Goal: Task Accomplishment & Management: Manage account settings

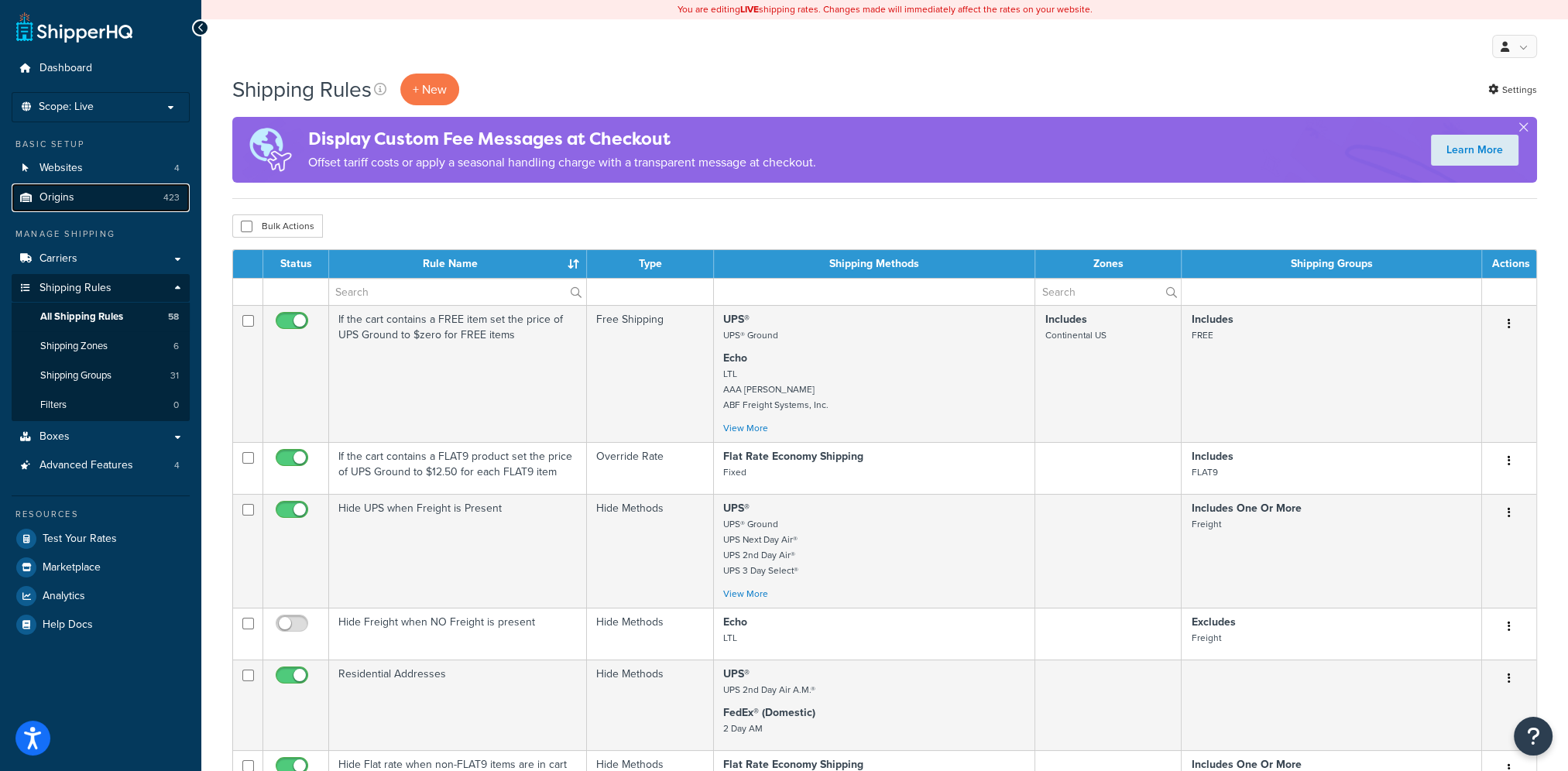
click at [77, 198] on link "Origins 423" at bounding box center [100, 198] width 178 height 29
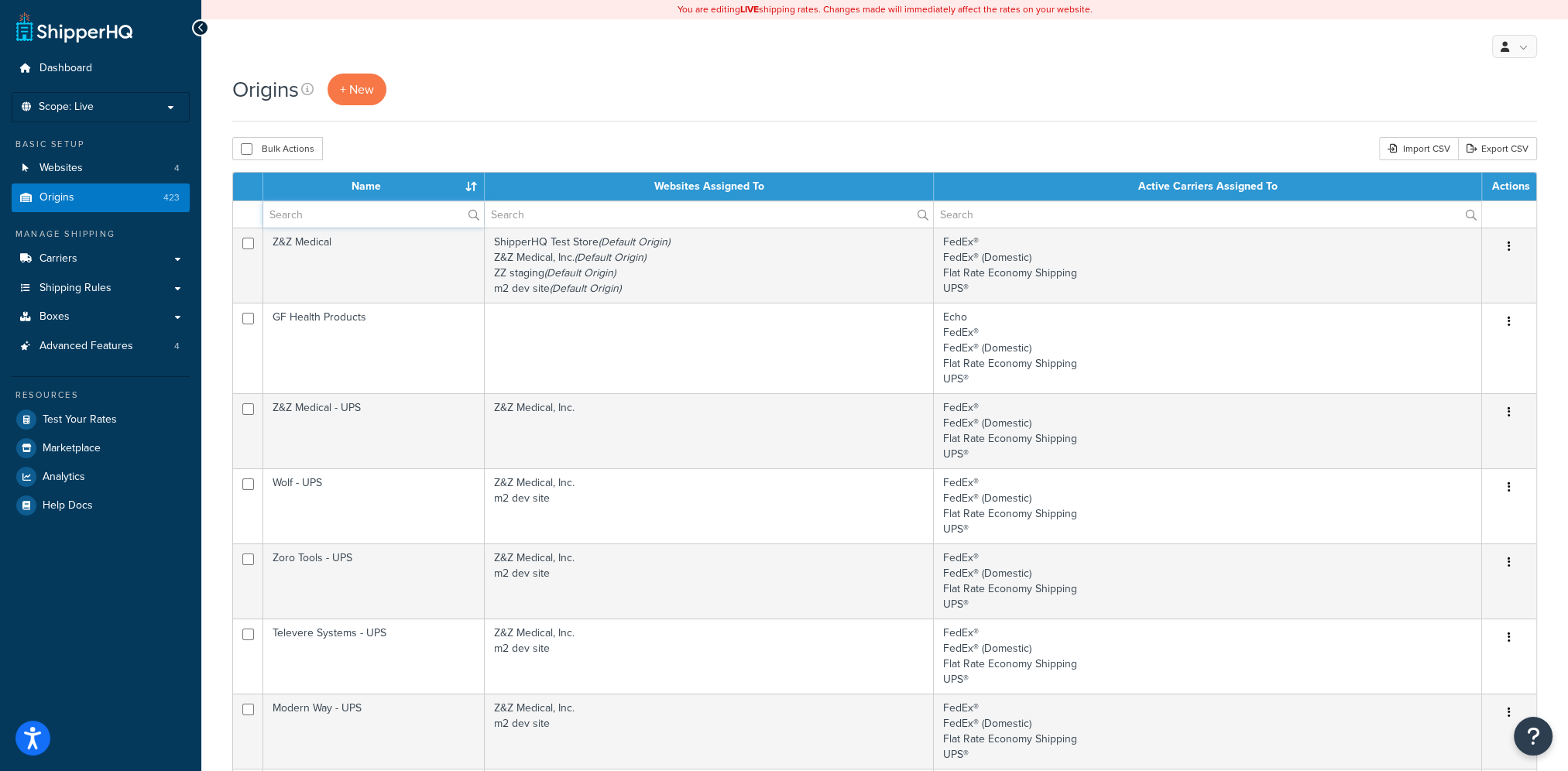
click at [358, 217] on input "text" at bounding box center [373, 214] width 220 height 26
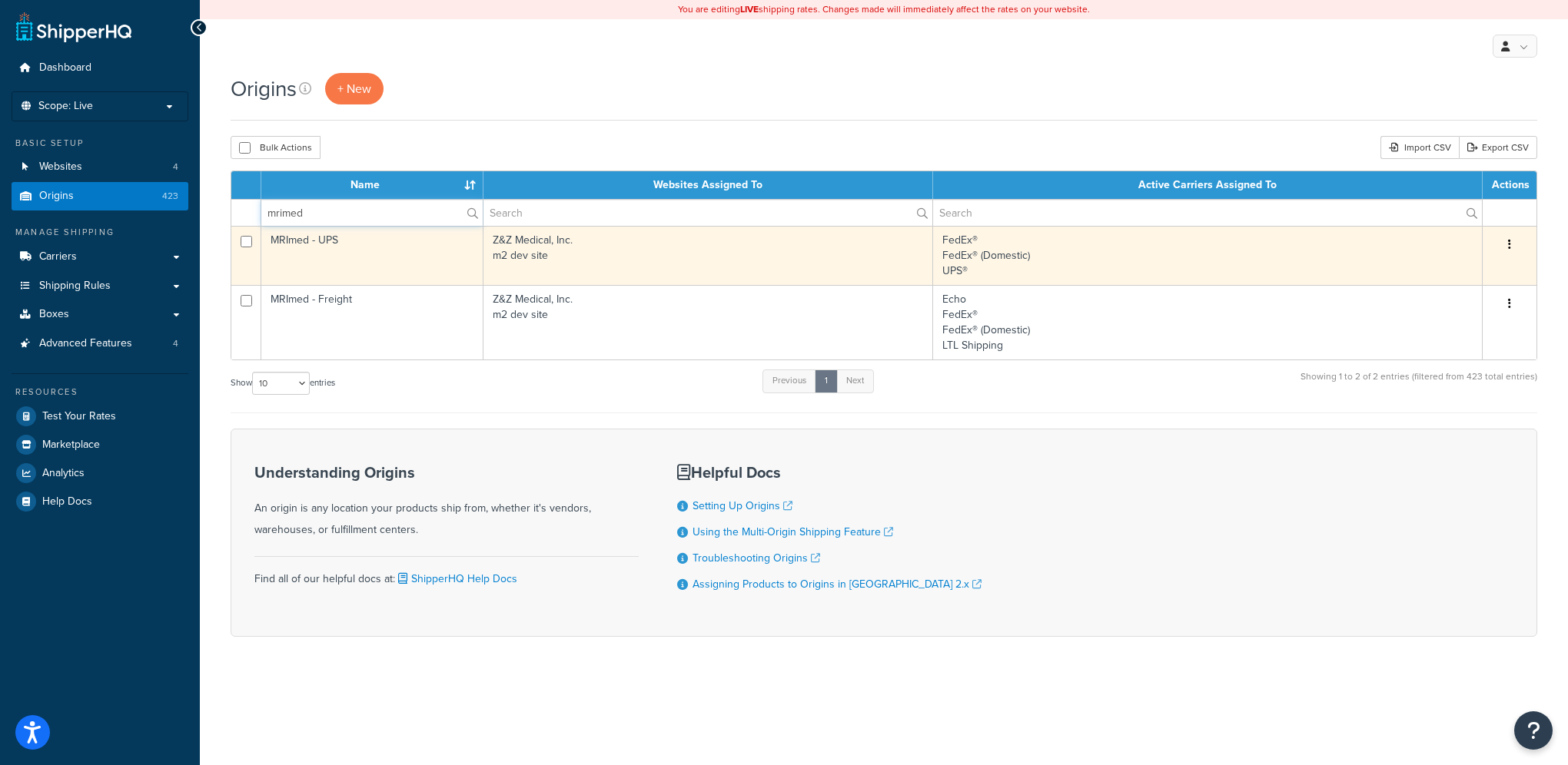
type input "mrimed"
click at [375, 246] on td "MRImed - UPS" at bounding box center [372, 254] width 222 height 59
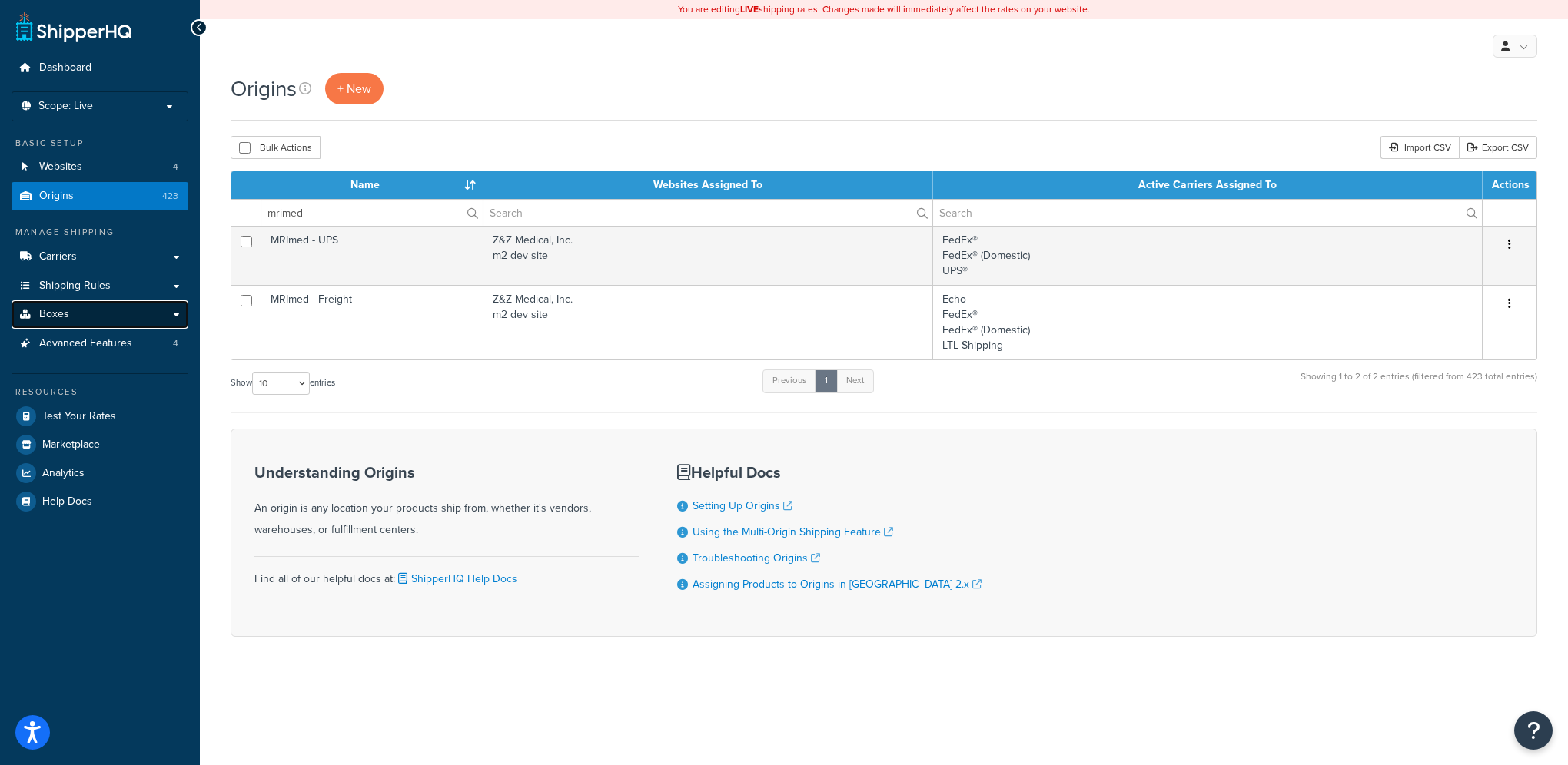
click at [68, 310] on link "Boxes" at bounding box center [99, 315] width 176 height 29
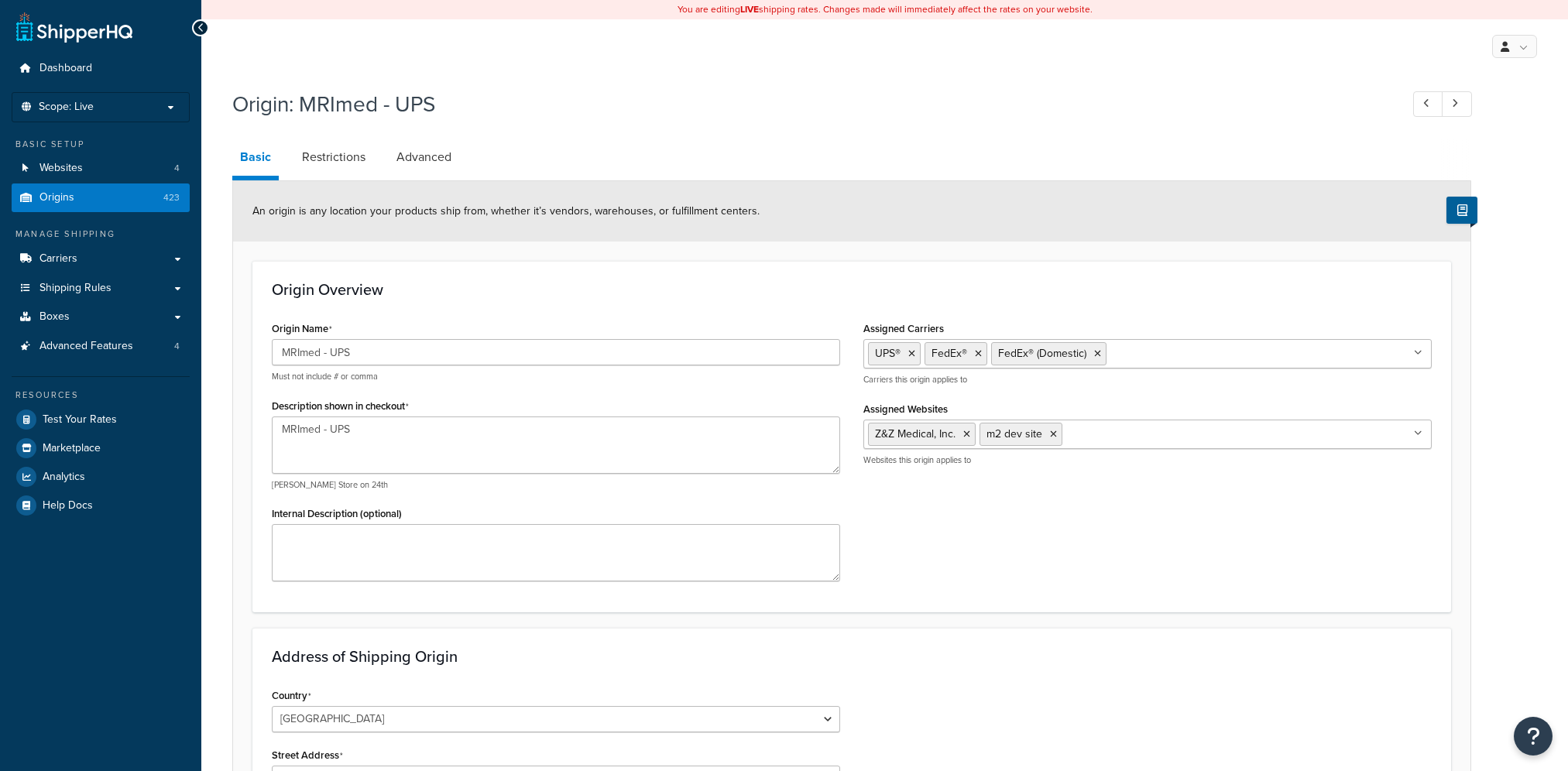
select select "5"
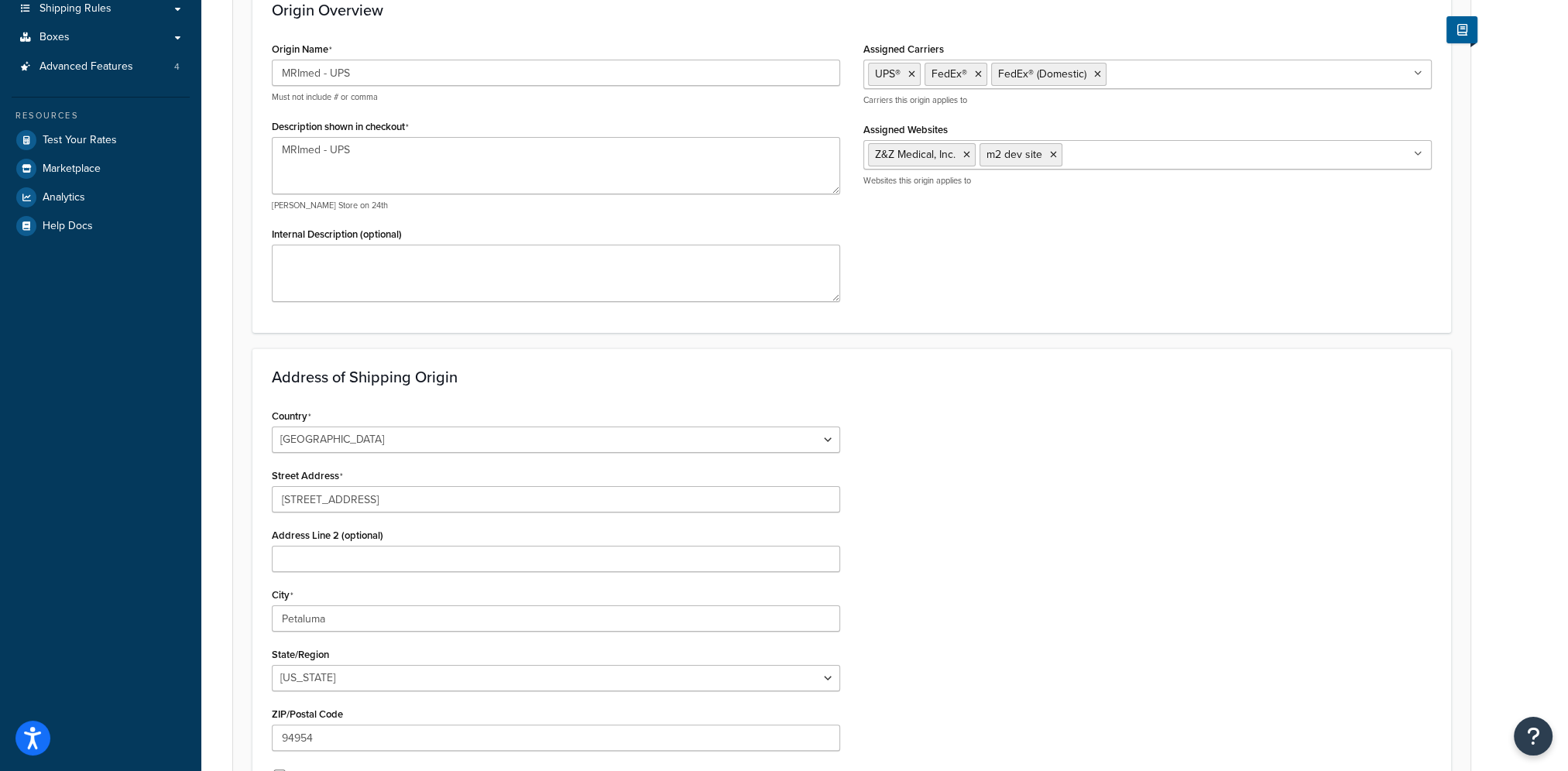
scroll to position [310, 0]
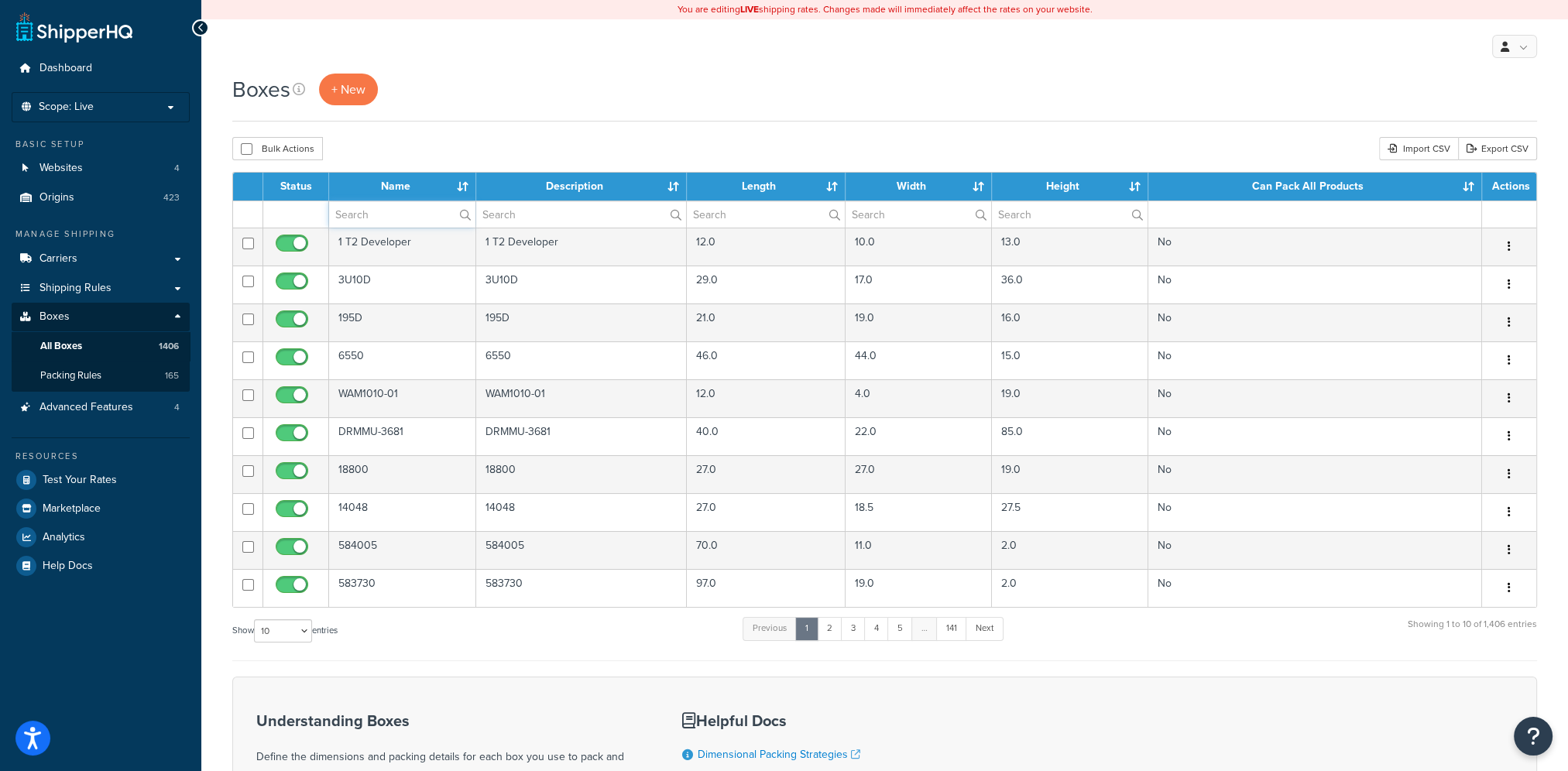
click at [384, 219] on input "text" at bounding box center [402, 214] width 147 height 26
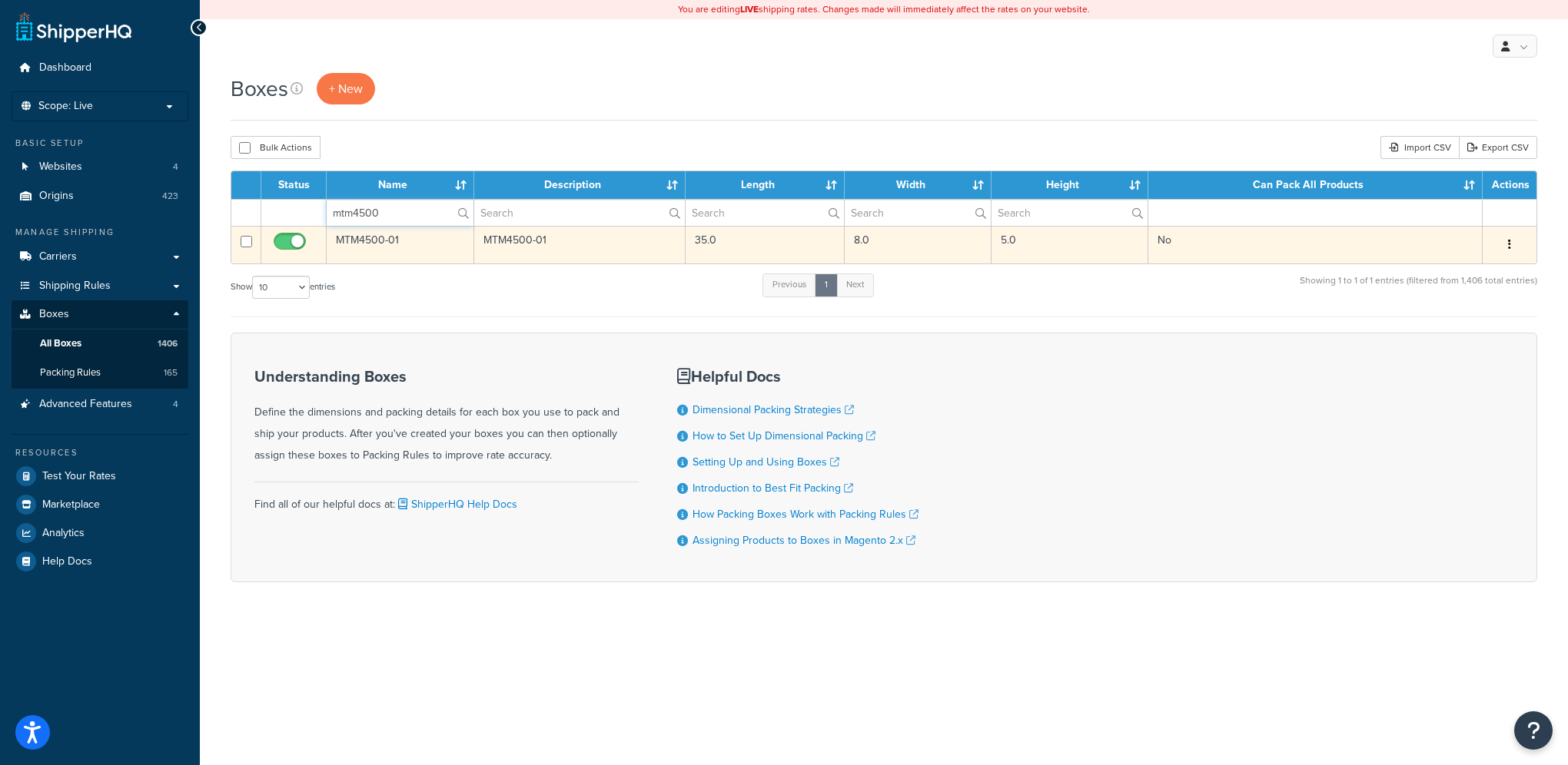
type input "mtm4500"
click at [411, 246] on td "MTM4500-01" at bounding box center [400, 244] width 147 height 38
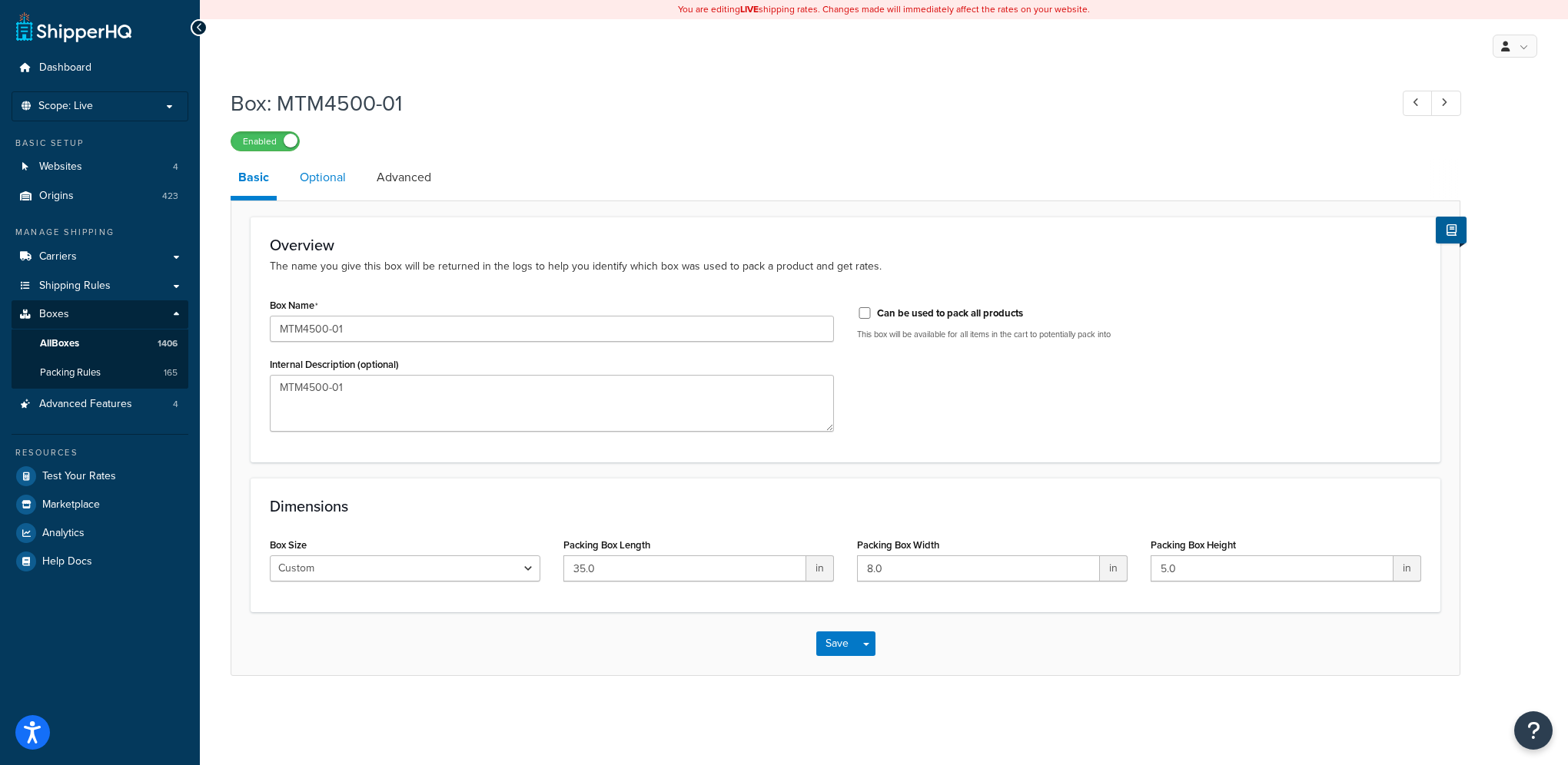
click at [324, 185] on link "Optional" at bounding box center [323, 177] width 62 height 37
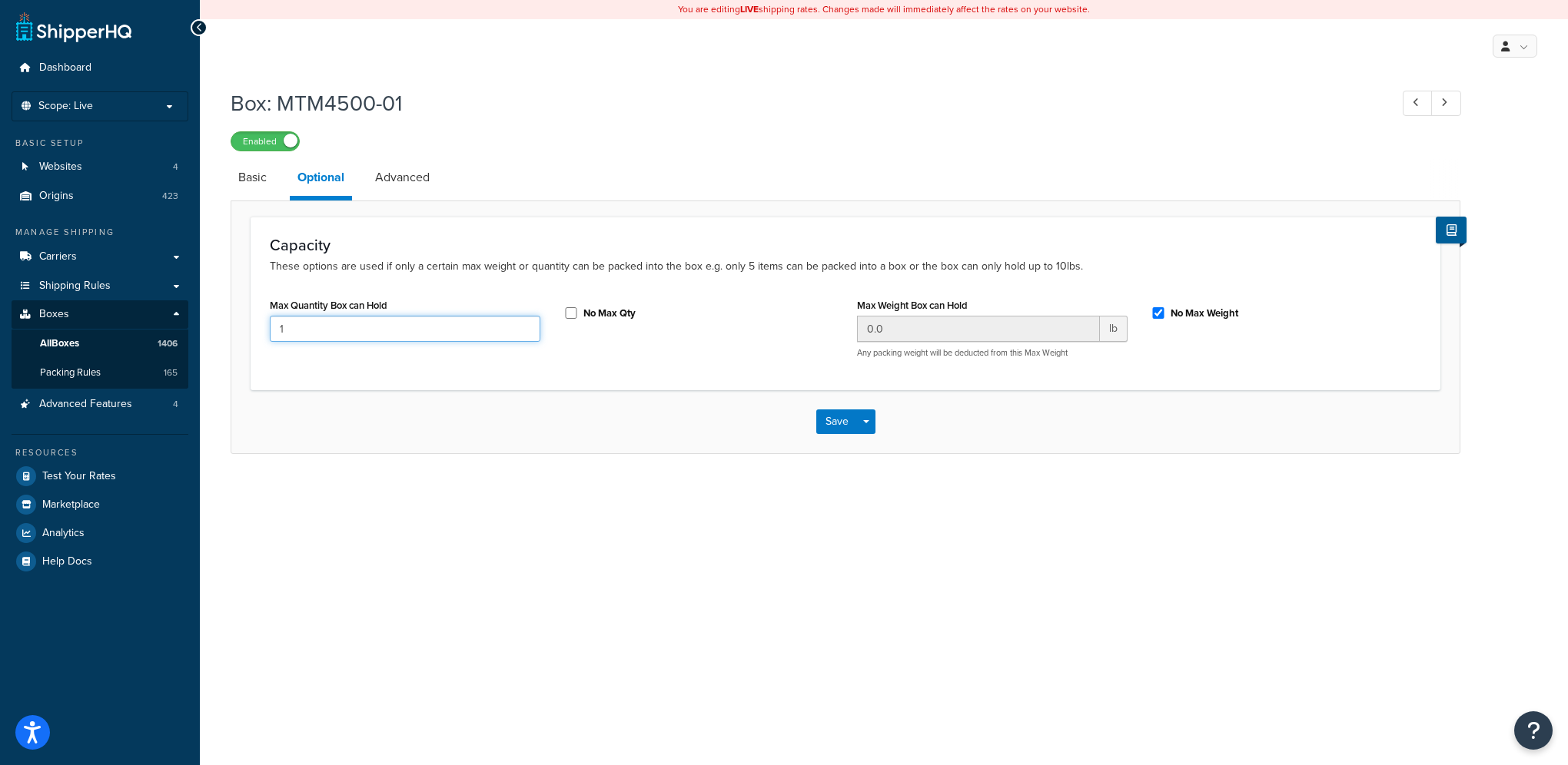
drag, startPoint x: 324, startPoint y: 328, endPoint x: 225, endPoint y: 321, distance: 99.2
click at [225, 321] on div "Box: MTM4500-01 Enabled Basic Optional Advanced Capacity These options are used…" at bounding box center [884, 286] width 1369 height 411
type input "3"
click at [830, 421] on button "Save" at bounding box center [837, 422] width 41 height 25
